Goal: Task Accomplishment & Management: Manage account settings

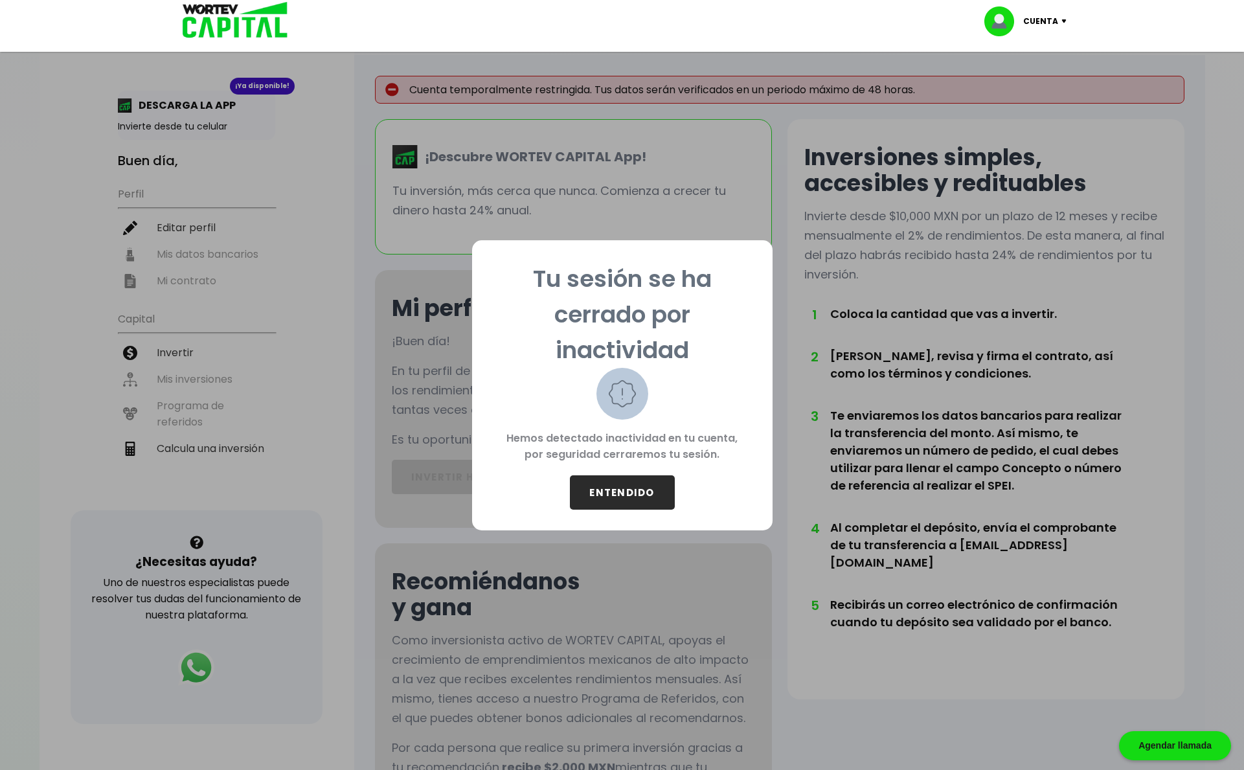
click at [629, 491] on button "ENTENDIDO" at bounding box center [622, 492] width 105 height 34
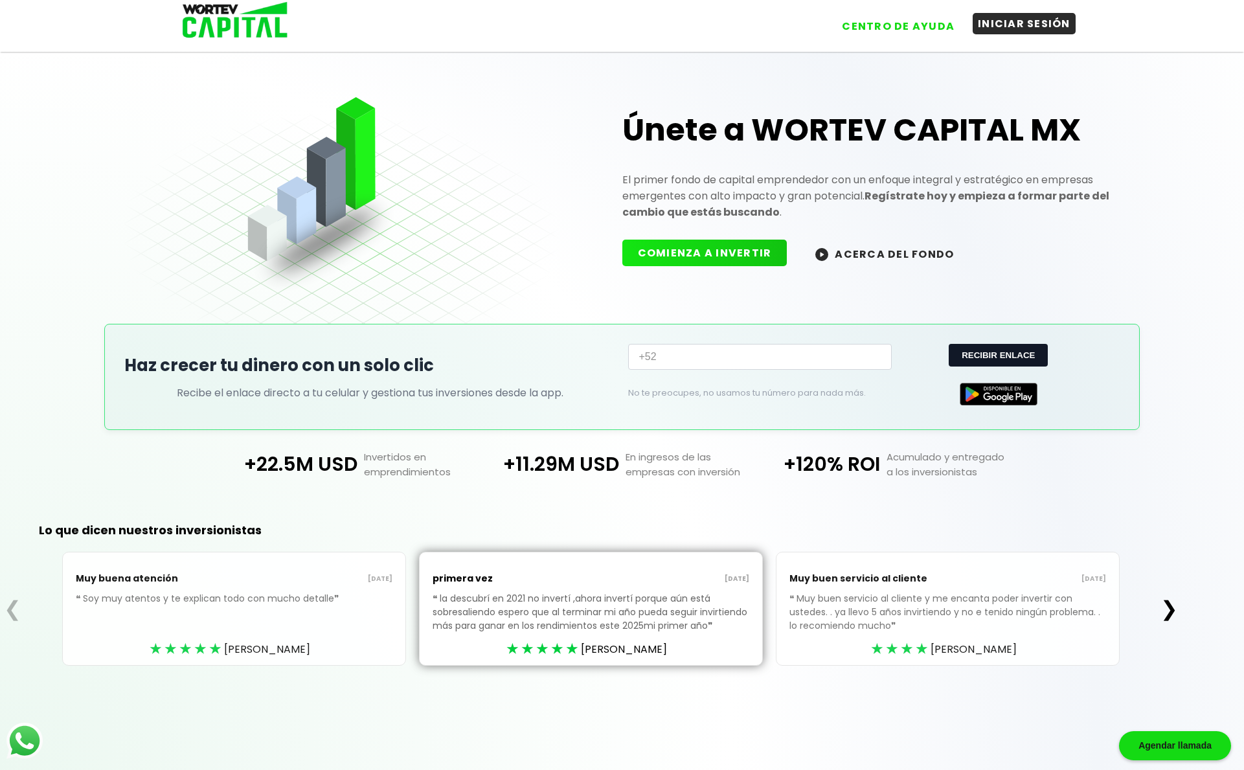
click at [1011, 25] on button "INICIAR SESIÓN" at bounding box center [1024, 23] width 103 height 21
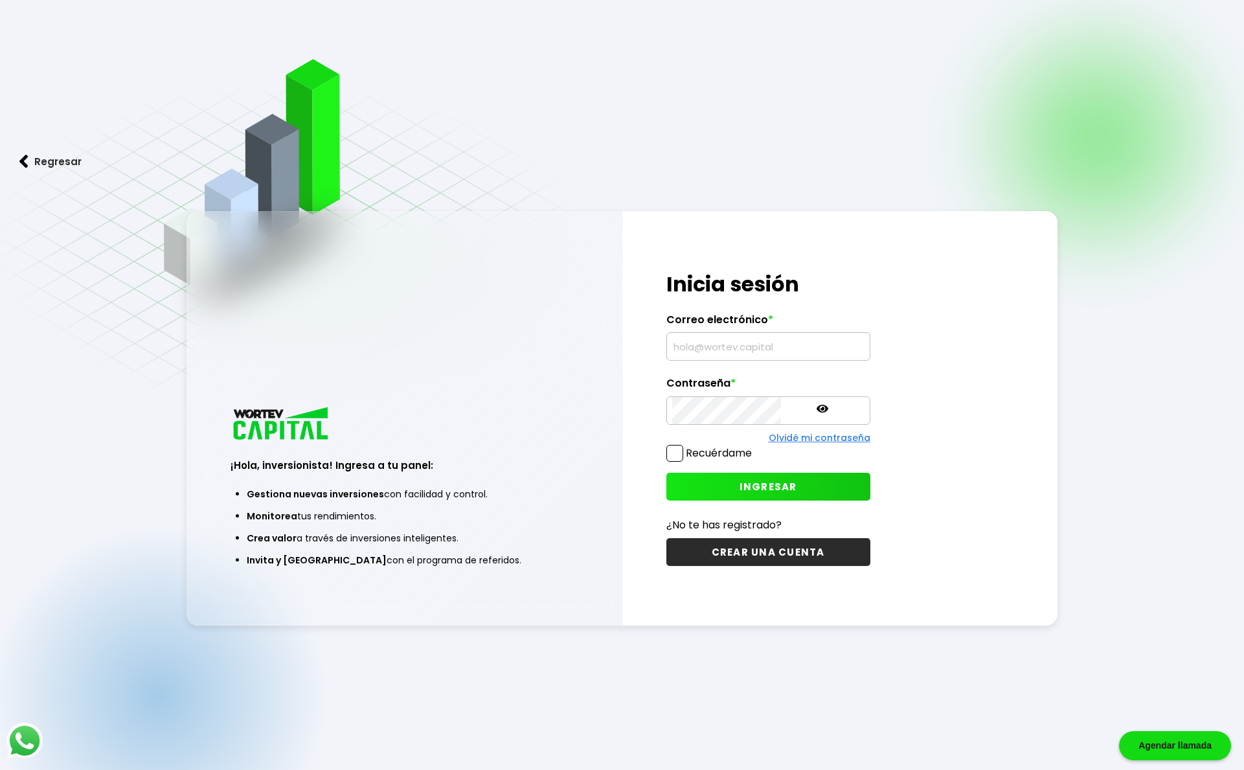
type input "[EMAIL_ADDRESS][DOMAIN_NAME]"
click at [667, 450] on span at bounding box center [674, 453] width 17 height 17
click at [754, 447] on input "Recuérdame" at bounding box center [754, 447] width 0 height 0
click at [740, 484] on span "INGRESAR" at bounding box center [769, 487] width 58 height 14
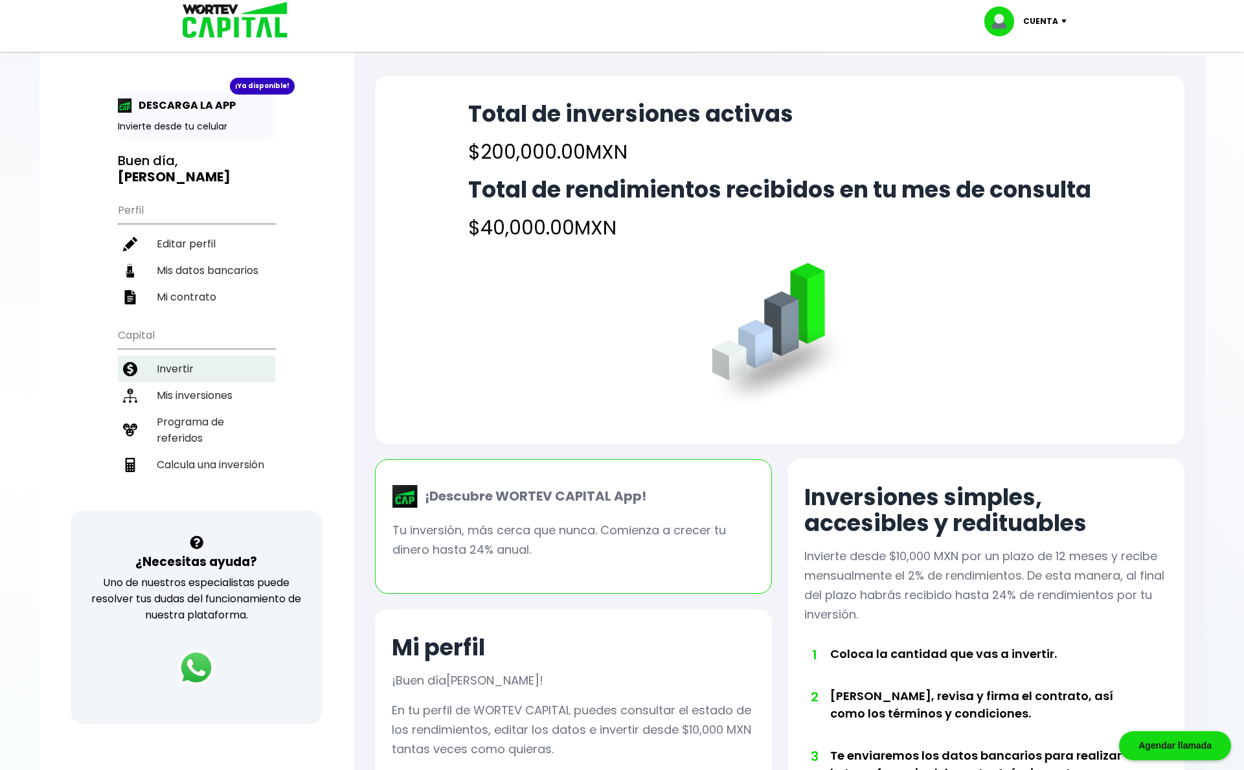
click at [222, 356] on li "Invertir" at bounding box center [196, 369] width 157 height 27
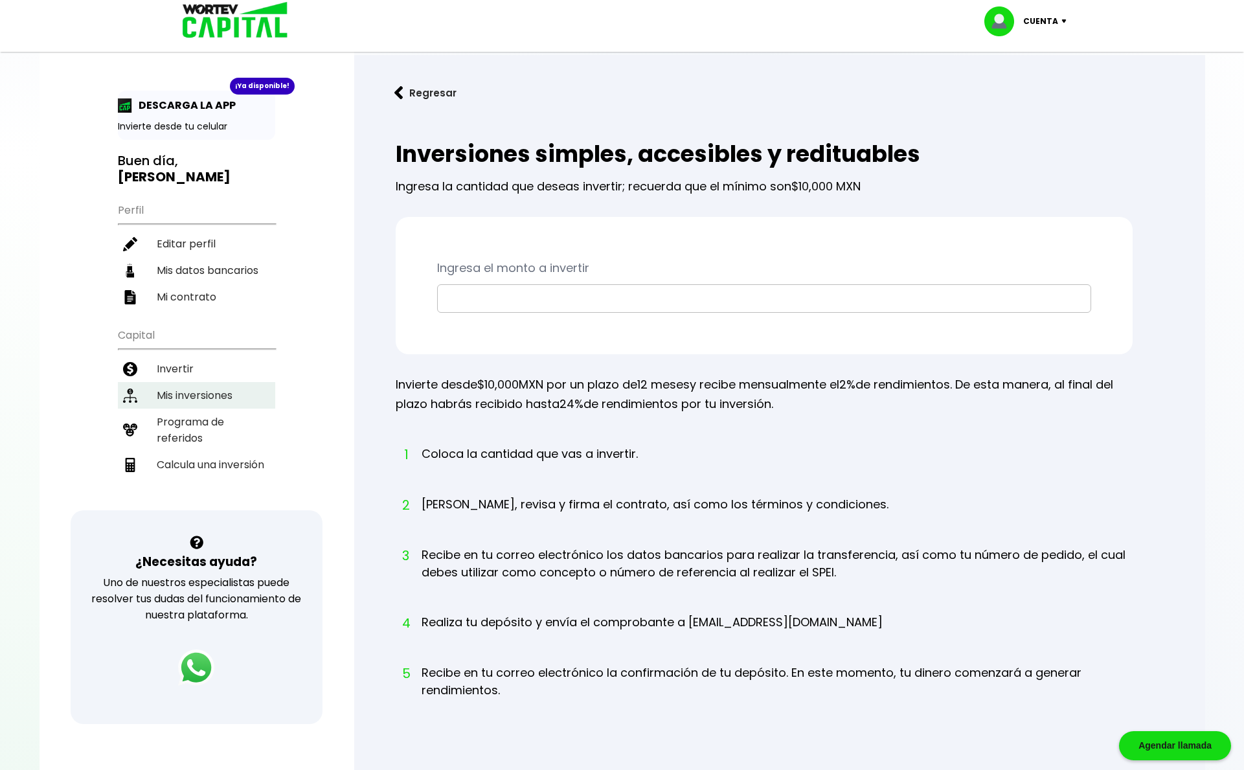
click at [181, 382] on li "Mis inversiones" at bounding box center [196, 395] width 157 height 27
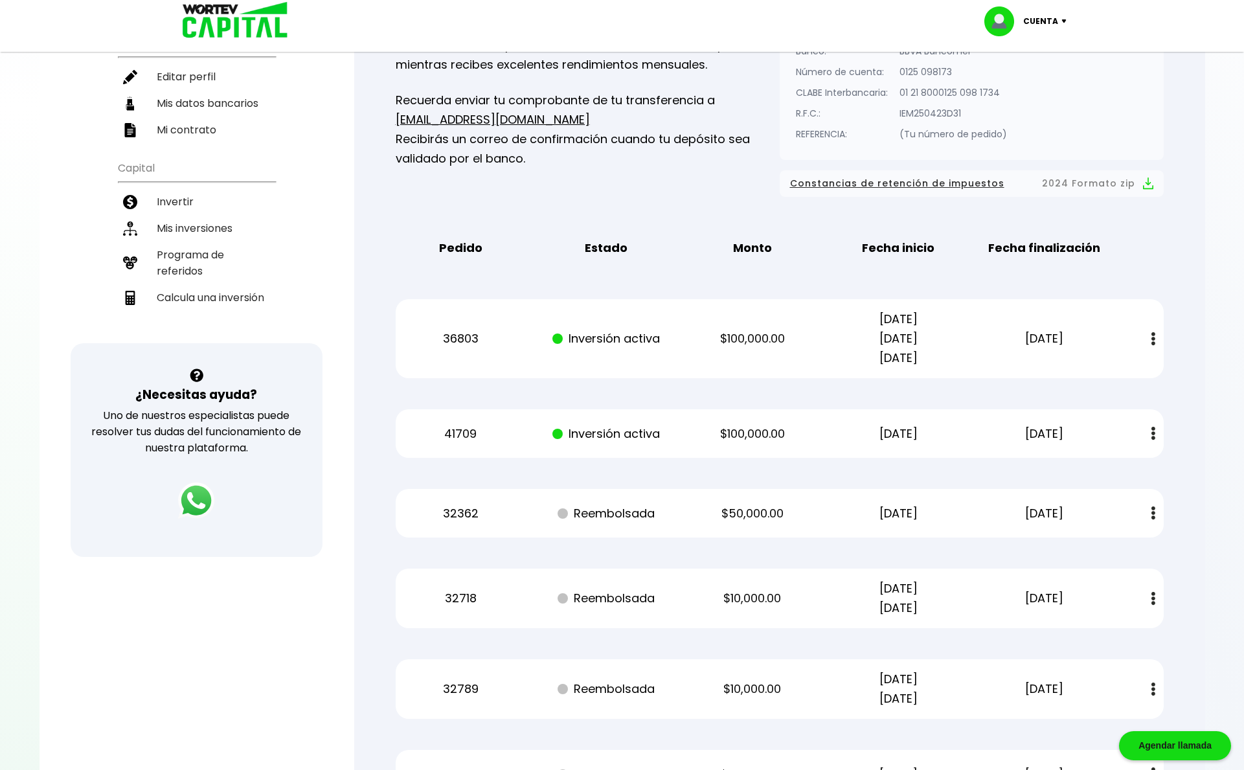
scroll to position [173, 0]
